Goal: Information Seeking & Learning: Learn about a topic

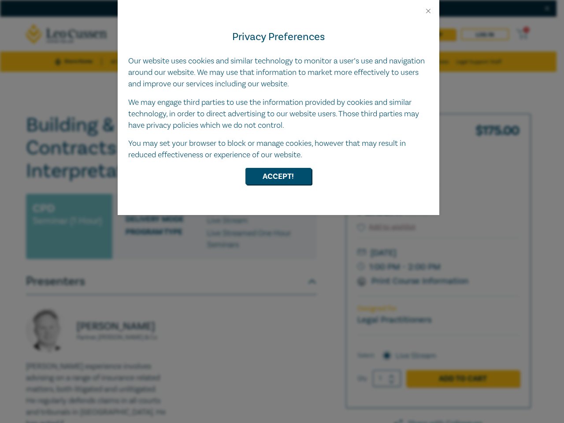
click at [282, 212] on div "Privacy Preferences Our website uses cookies and similar technology to monitor …" at bounding box center [279, 115] width 322 height 200
click at [428, 11] on button "Close" at bounding box center [428, 11] width 8 height 8
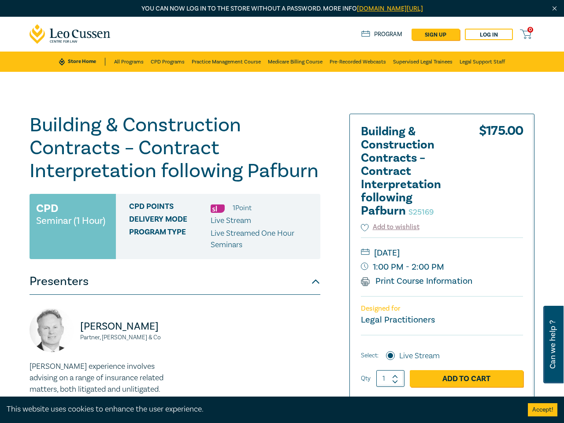
click at [279, 176] on h1 "Building & Construction Contracts – Contract Interpretation following Pafburn S…" at bounding box center [175, 148] width 291 height 69
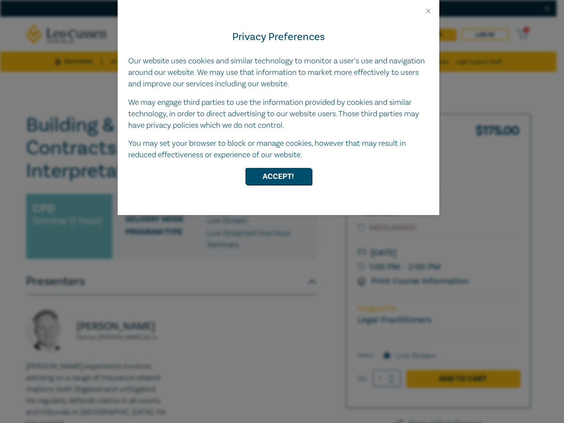
click at [282, 212] on div "Privacy Preferences Our website uses cookies and similar technology to monitor …" at bounding box center [279, 115] width 322 height 200
click at [428, 11] on button "Close" at bounding box center [428, 11] width 8 height 8
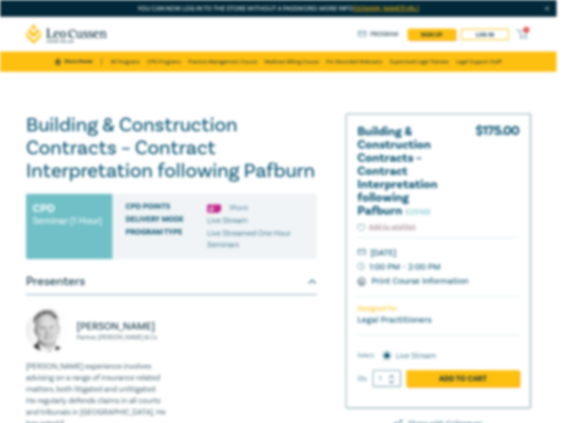
click at [279, 176] on h1 "Building & Construction Contracts – Contract Interpretation following Pafburn S…" at bounding box center [171, 148] width 291 height 69
